Goal: Communication & Community: Answer question/provide support

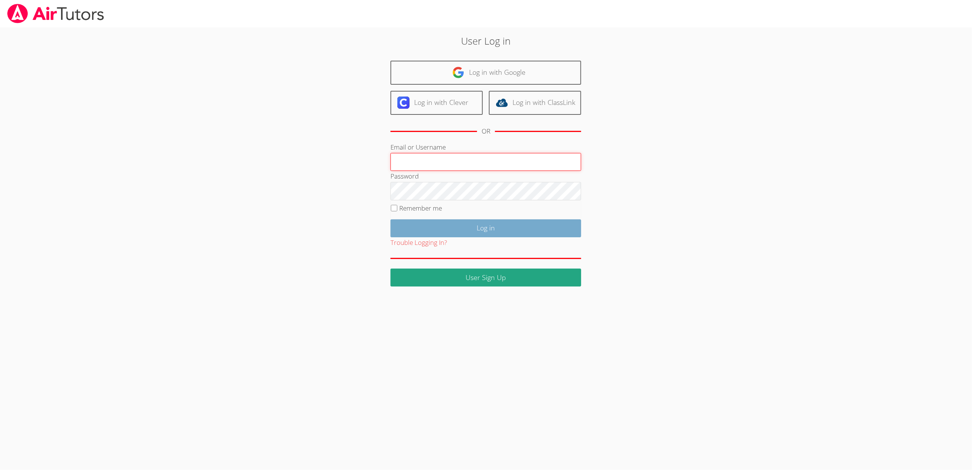
type input "[EMAIL_ADDRESS][DOMAIN_NAME]"
click at [515, 229] on input "Log in" at bounding box center [486, 228] width 191 height 18
